Goal: Task Accomplishment & Management: Manage account settings

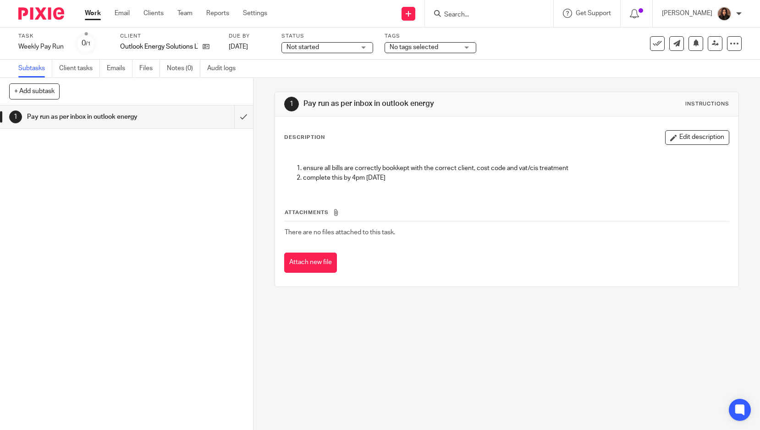
click at [303, 47] on span "Not started" at bounding box center [302, 47] width 33 height 6
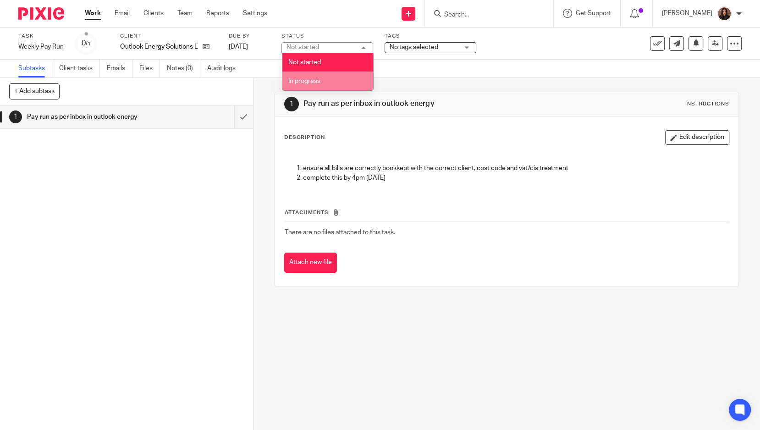
click at [303, 78] on span "In progress" at bounding box center [304, 81] width 32 height 6
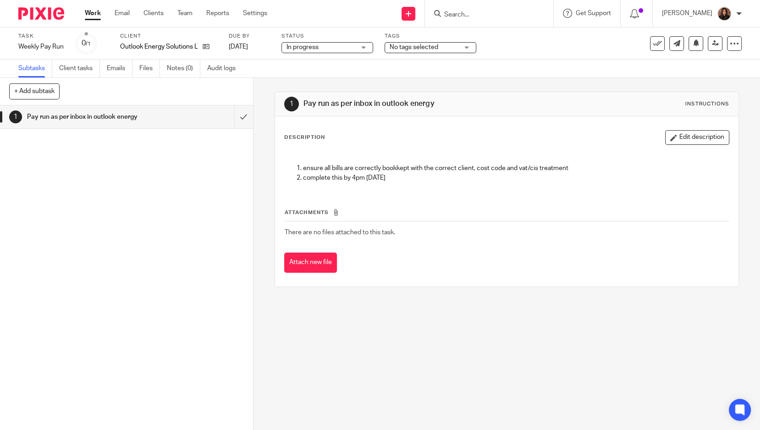
click at [438, 43] on span "No tags selected" at bounding box center [423, 48] width 69 height 10
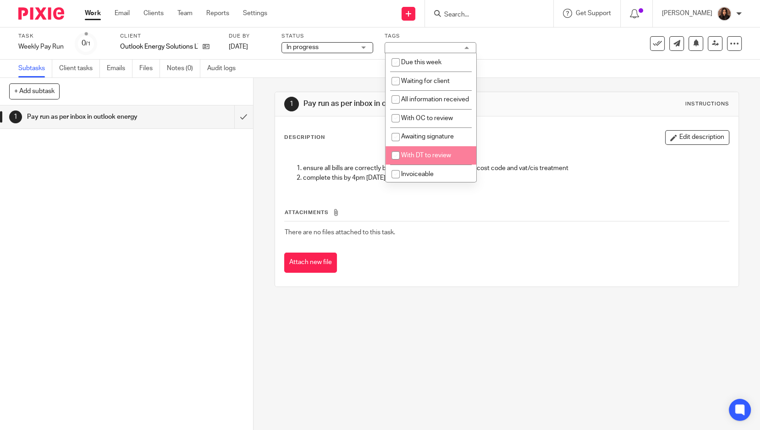
click at [419, 158] on li "With DT to review" at bounding box center [430, 155] width 91 height 19
checkbox input "true"
click at [522, 104] on div "1 Pay run as per inbox in outlook energy Instructions" at bounding box center [506, 104] width 445 height 15
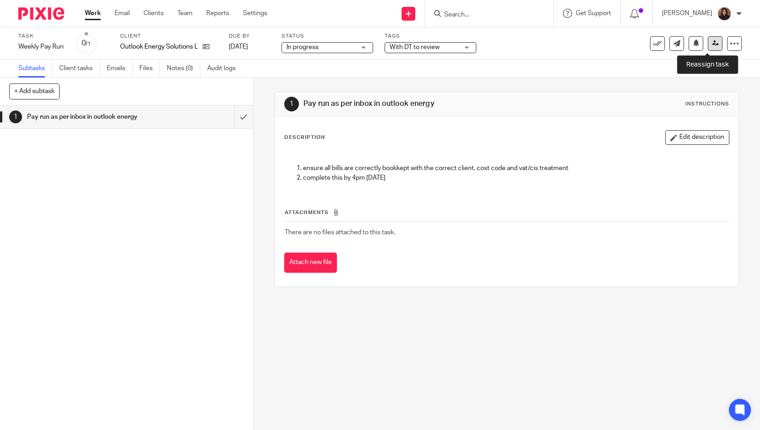
click at [707, 47] on link at bounding box center [714, 43] width 15 height 15
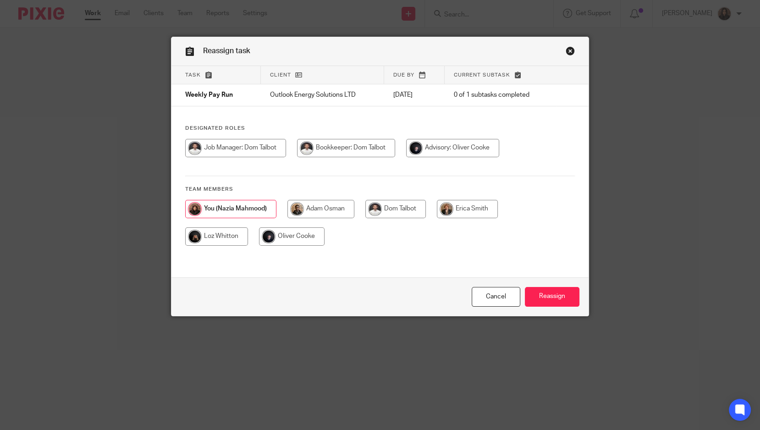
click at [253, 145] on input "radio" at bounding box center [235, 148] width 101 height 18
radio input "true"
click at [550, 295] on input "Reassign" at bounding box center [552, 297] width 55 height 20
